Goal: Information Seeking & Learning: Learn about a topic

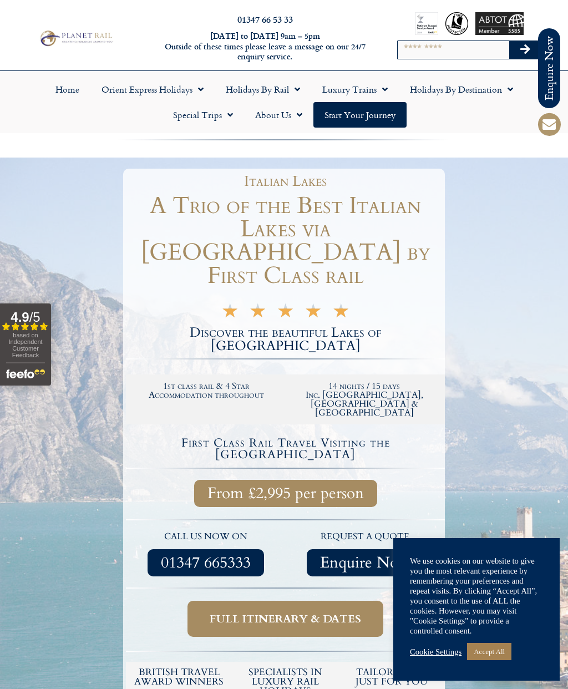
scroll to position [1, 0]
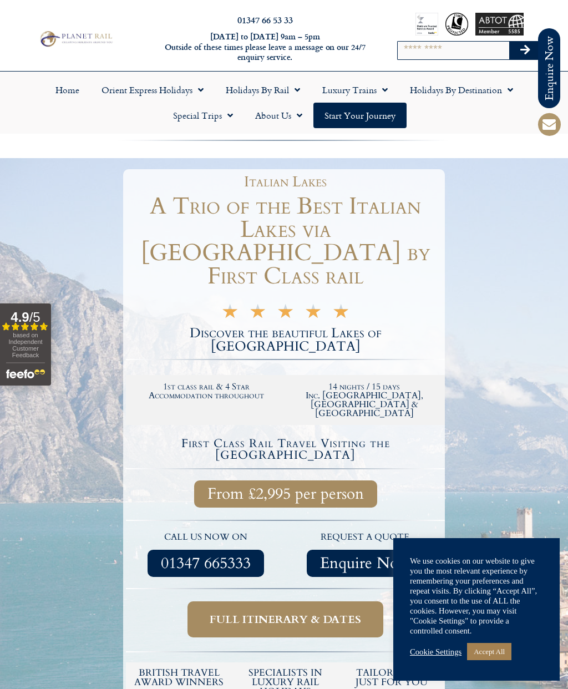
click at [488, 656] on link "Accept All" at bounding box center [489, 651] width 44 height 17
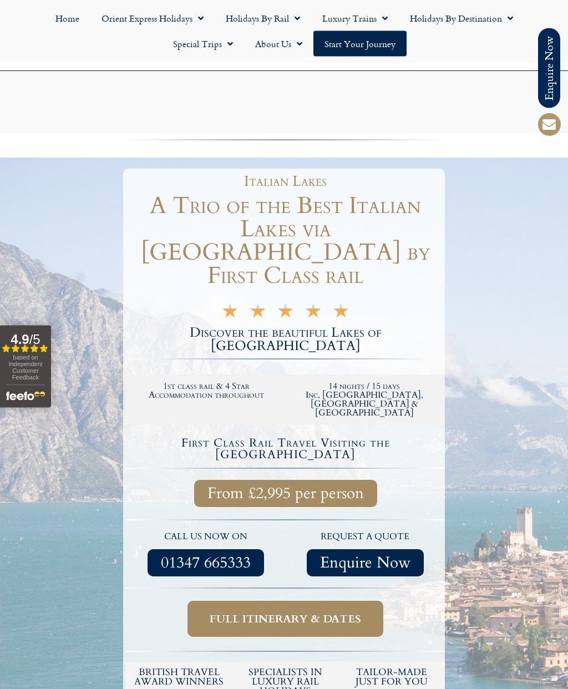
scroll to position [313, 0]
click at [290, 613] on span "Full itinerary & dates" at bounding box center [285, 620] width 151 height 14
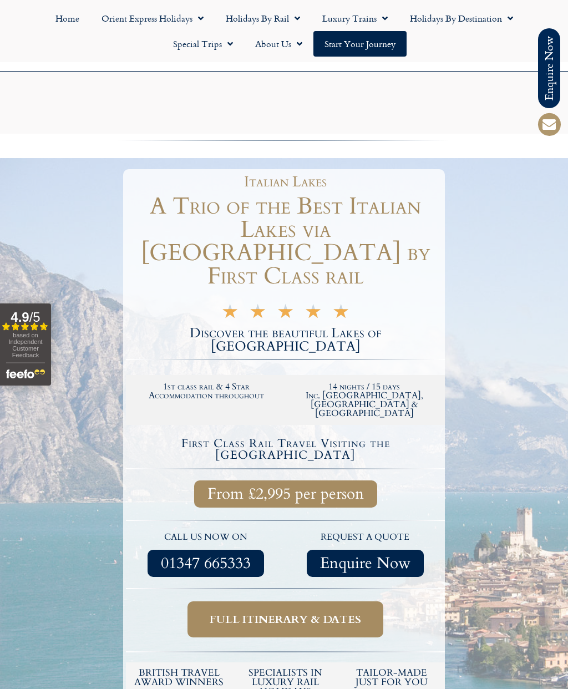
click at [265, 613] on span "Full itinerary & dates" at bounding box center [285, 620] width 151 height 14
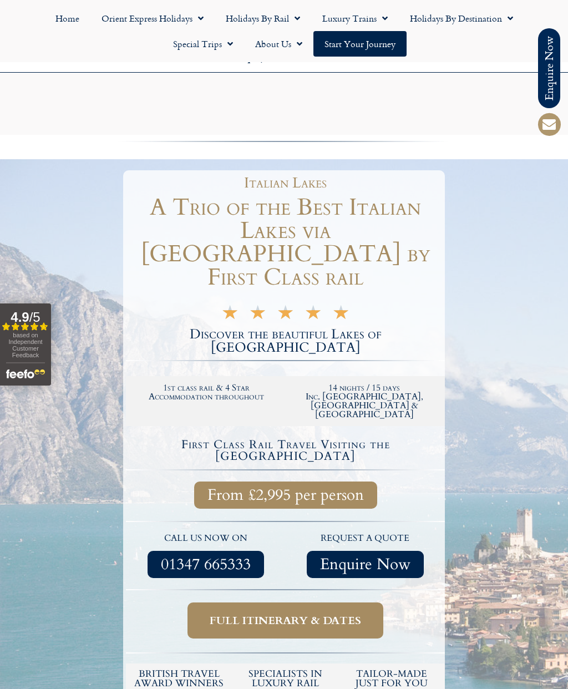
scroll to position [3777, 0]
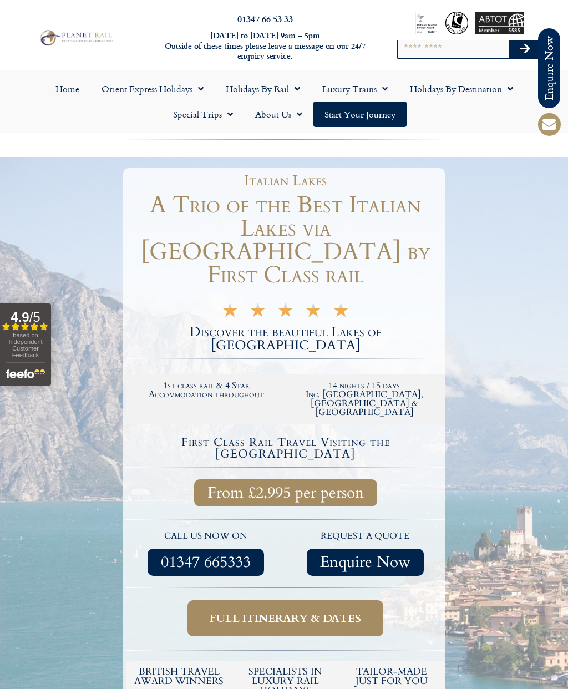
scroll to position [1, 0]
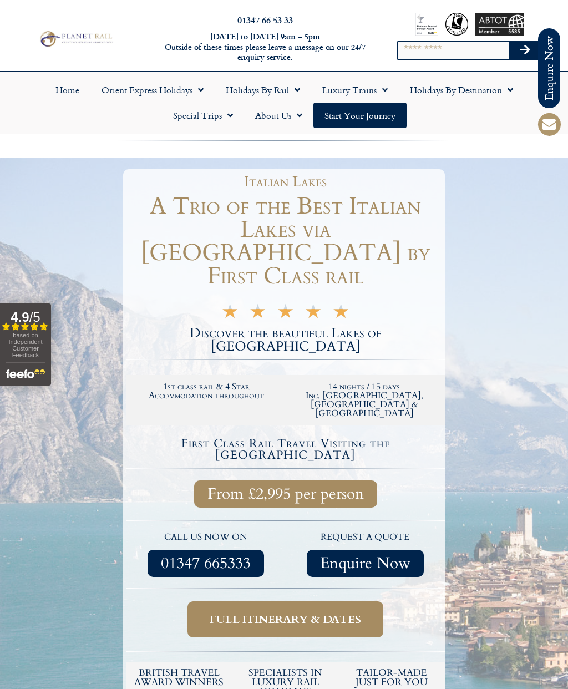
click at [315, 613] on span "Full itinerary & dates" at bounding box center [285, 620] width 151 height 14
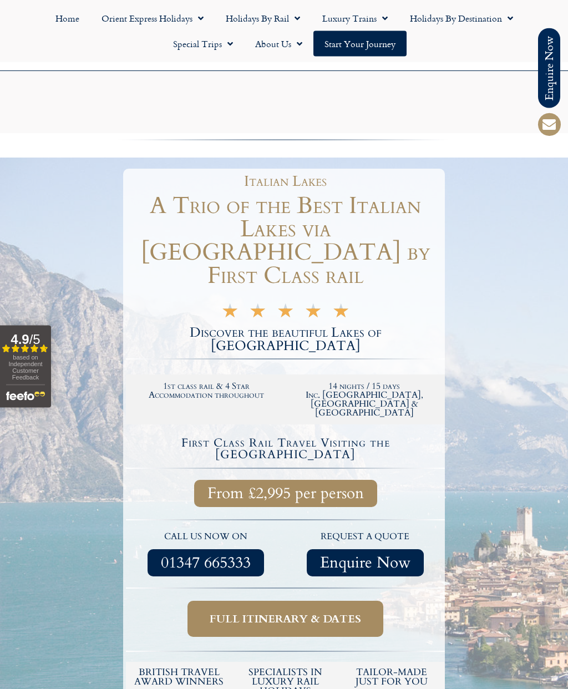
scroll to position [197, 0]
click at [322, 613] on span "Full itinerary & dates" at bounding box center [285, 620] width 151 height 14
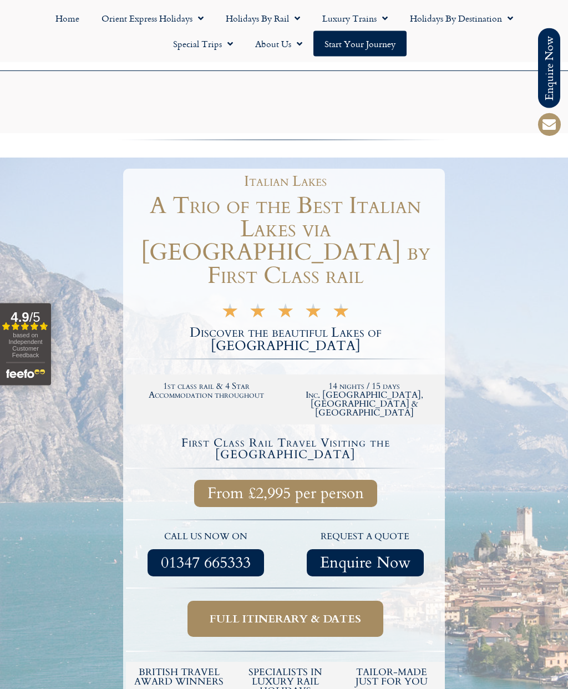
scroll to position [0, 0]
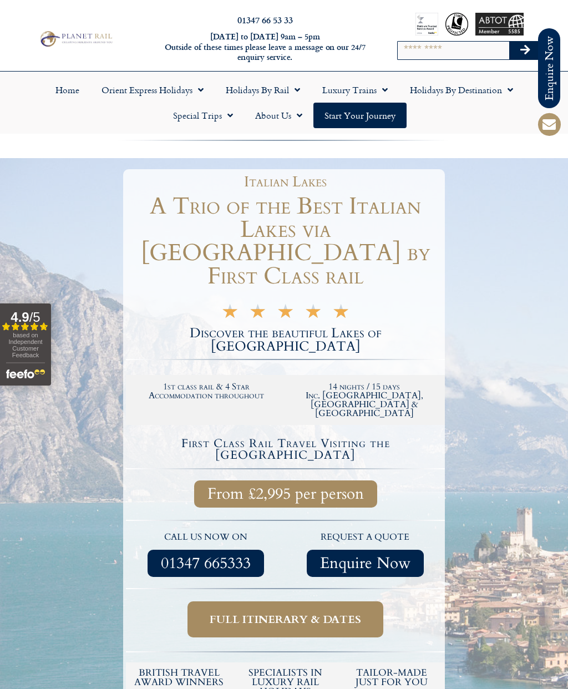
click at [219, 114] on link "Special Trips" at bounding box center [203, 116] width 82 height 26
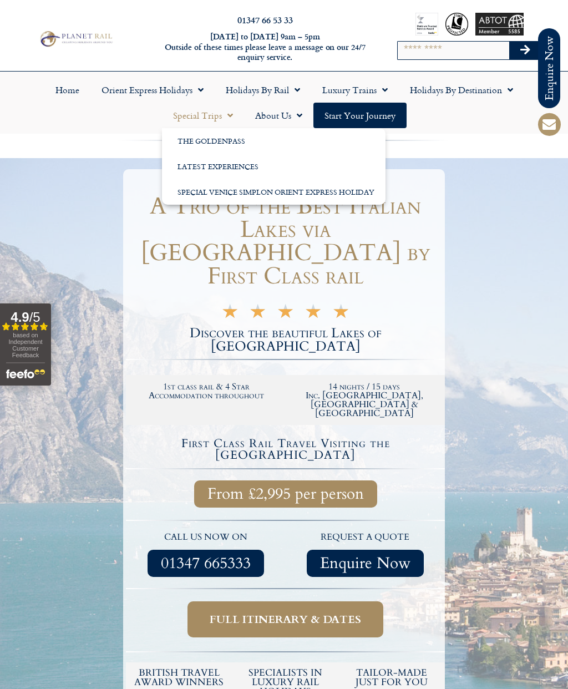
click at [235, 136] on link "The GoldenPass" at bounding box center [274, 141] width 224 height 26
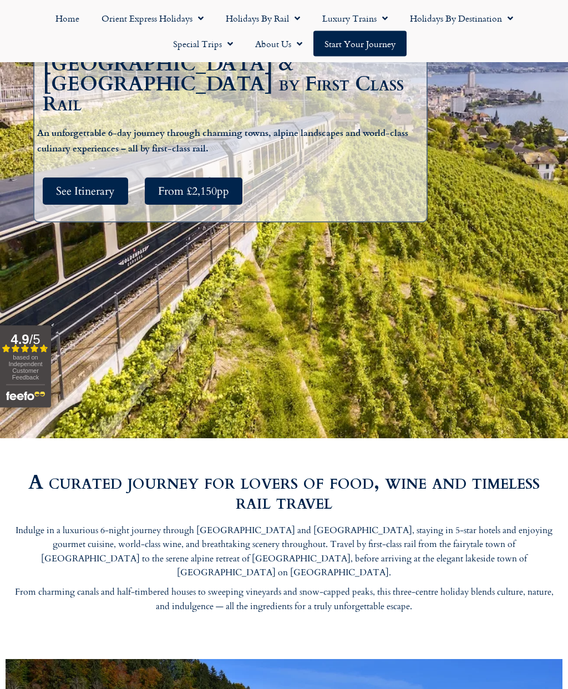
scroll to position [317, 0]
click at [92, 191] on span "See Itinerary" at bounding box center [85, 191] width 59 height 14
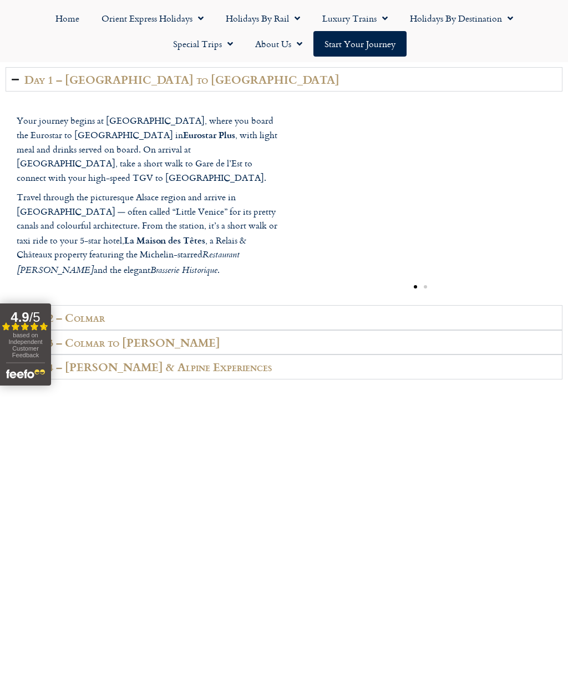
scroll to position [1704, 0]
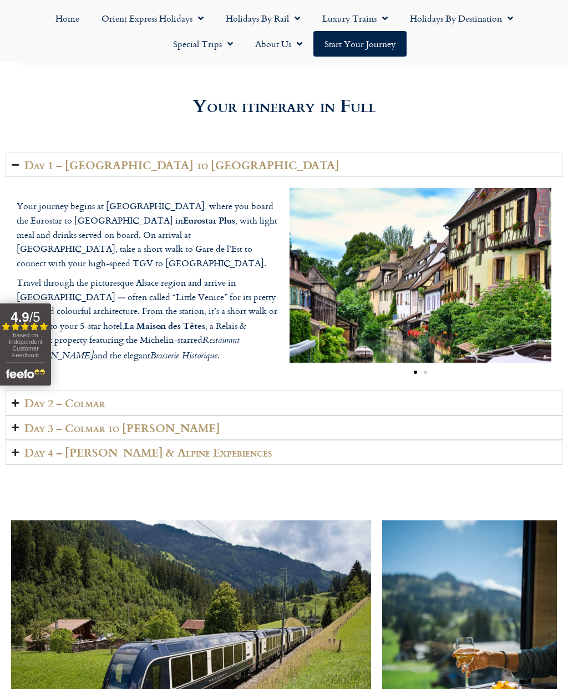
click at [362, 19] on link "Luxury Trains" at bounding box center [355, 19] width 88 height 26
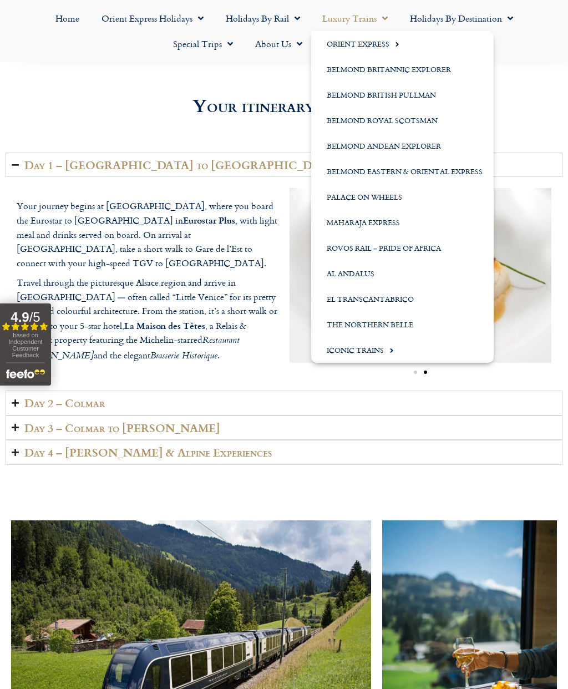
click at [480, 18] on link "Holidays by Destination" at bounding box center [461, 19] width 125 height 26
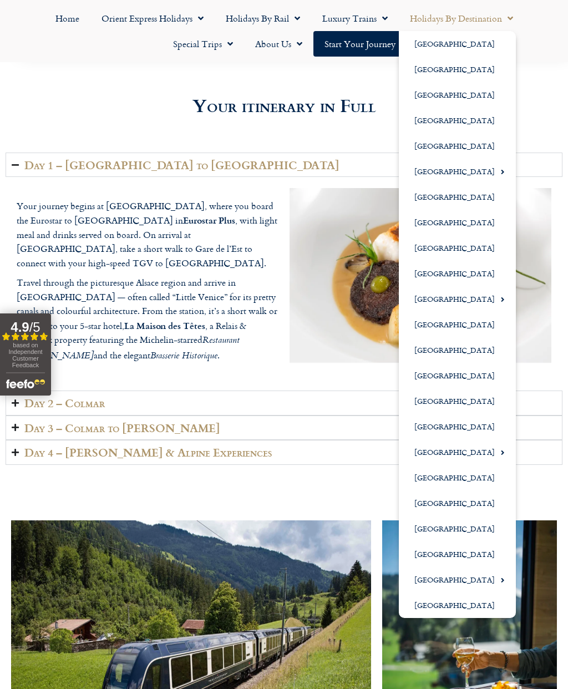
scroll to position [1693, 0]
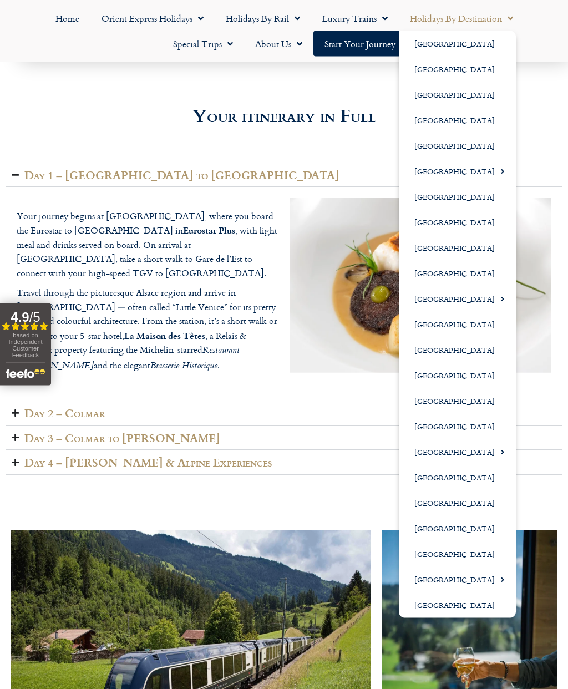
click at [457, 581] on link "[GEOGRAPHIC_DATA]" at bounding box center [457, 580] width 117 height 26
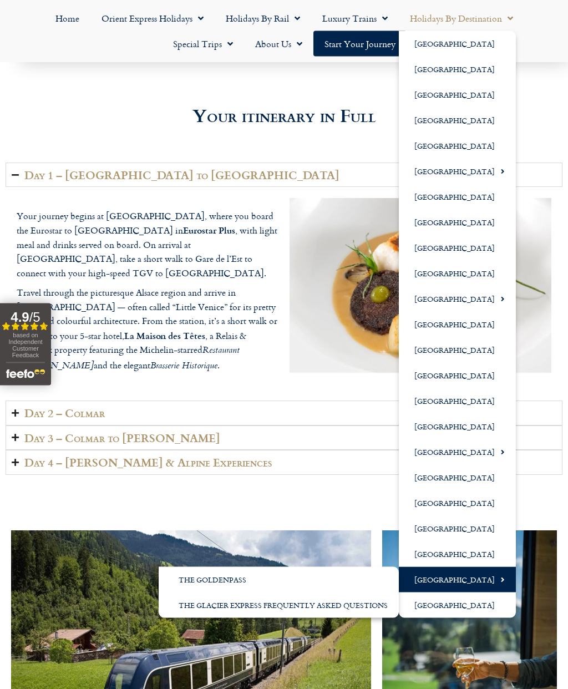
scroll to position [1694, 0]
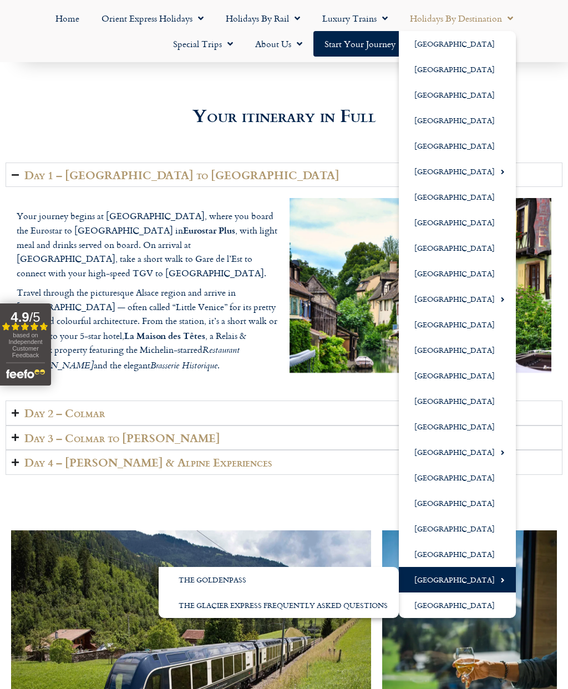
click at [243, 608] on link "The Glacier Express Frequently Asked Questions" at bounding box center [279, 606] width 240 height 26
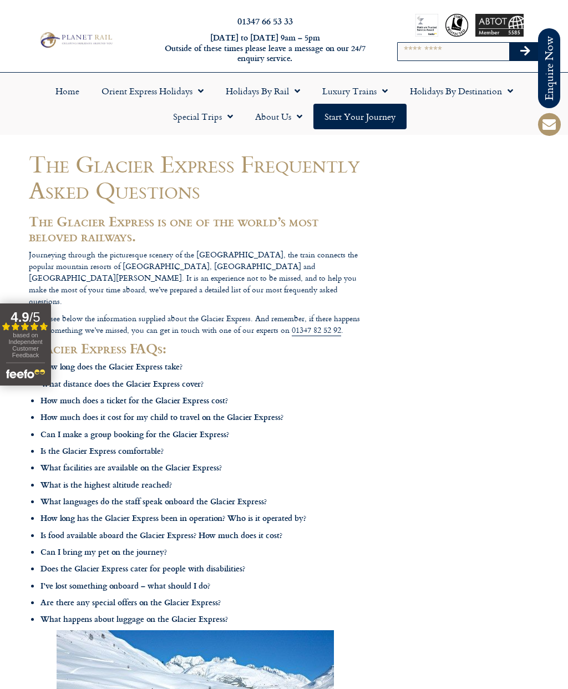
click at [170, 88] on link "Orient Express Holidays" at bounding box center [152, 91] width 124 height 26
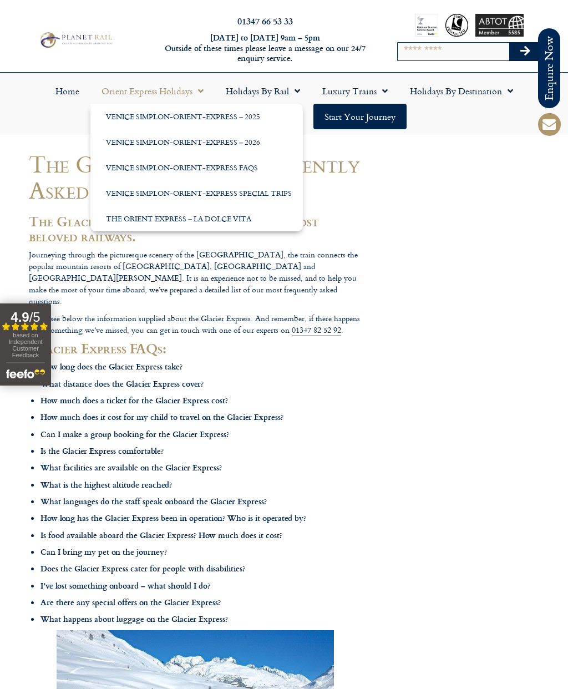
click at [235, 115] on link "Venice Simplon-Orient-Express – 2025" at bounding box center [196, 117] width 212 height 26
